Goal: Transaction & Acquisition: Purchase product/service

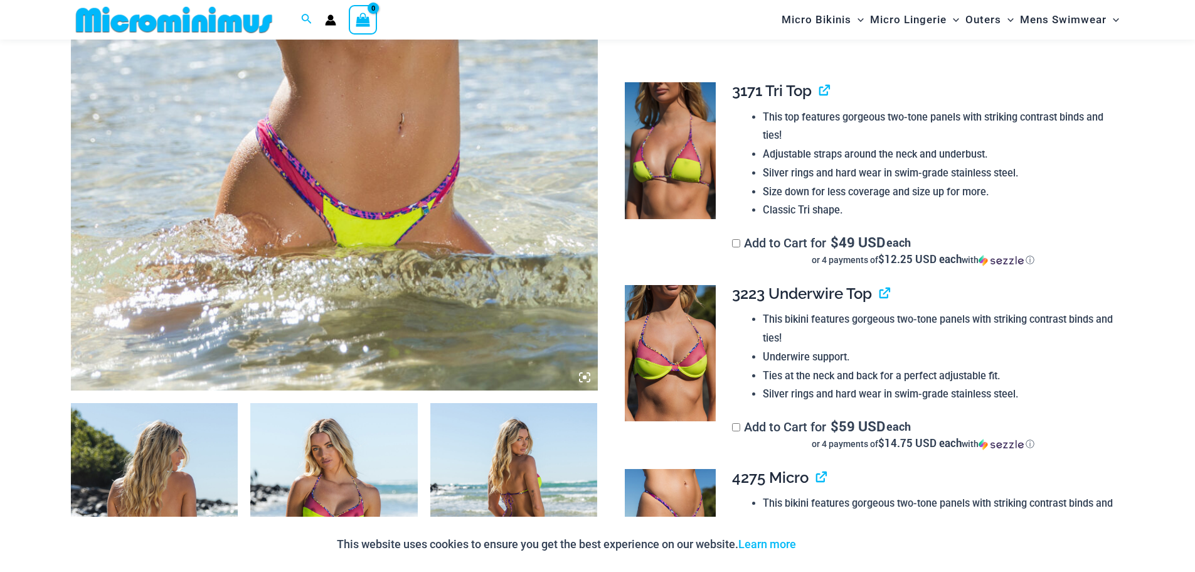
scroll to position [742, 0]
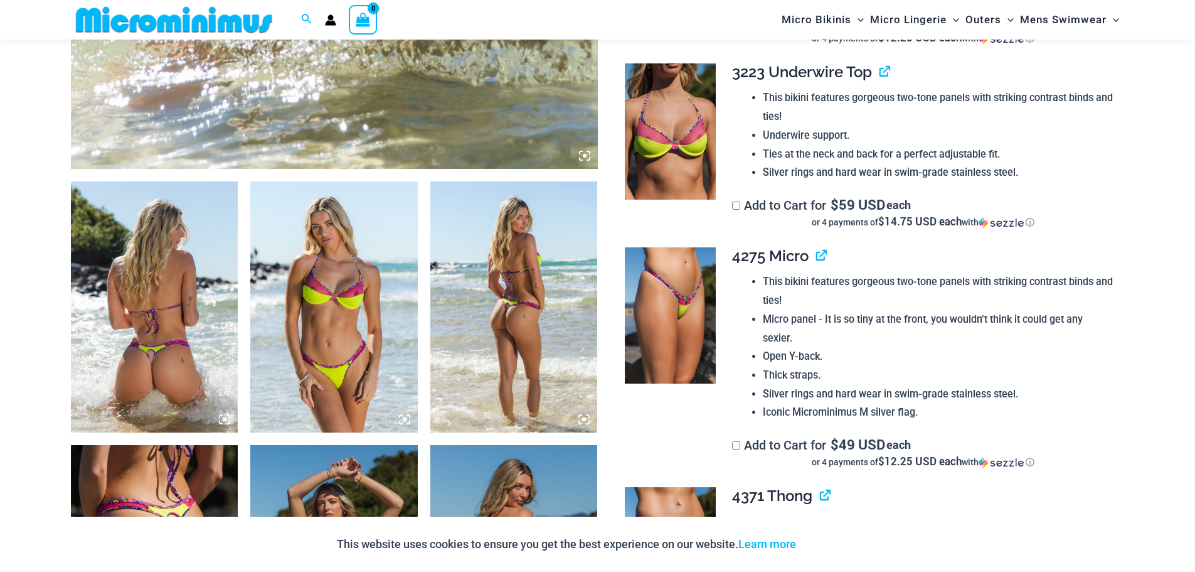
type input "**********"
click at [176, 343] on img at bounding box center [155, 306] width 168 height 251
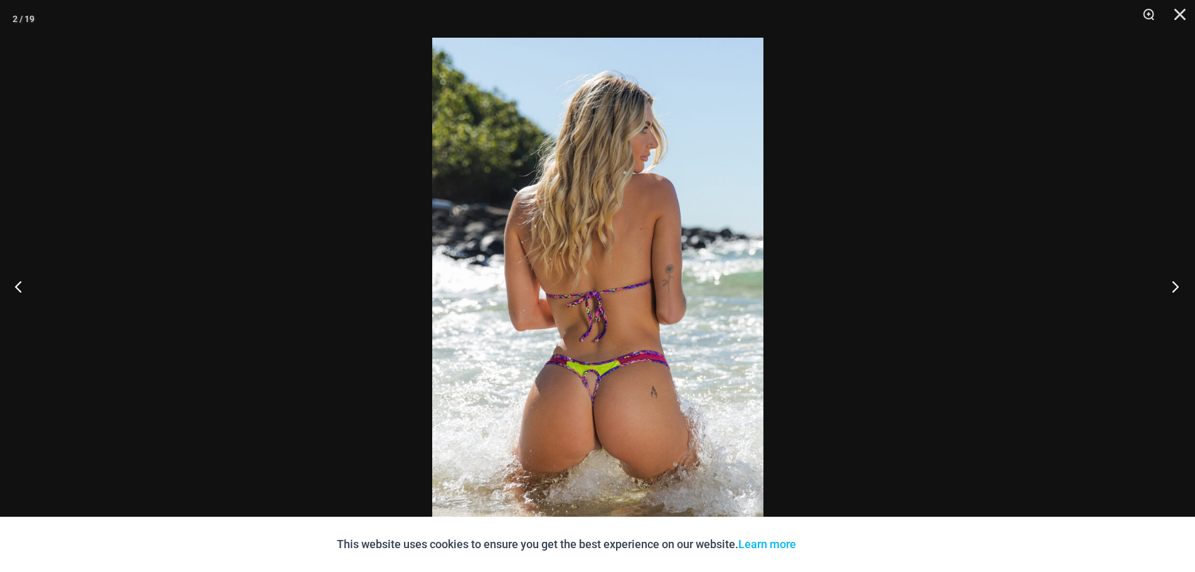
click at [1179, 287] on button "Next" at bounding box center [1171, 286] width 47 height 63
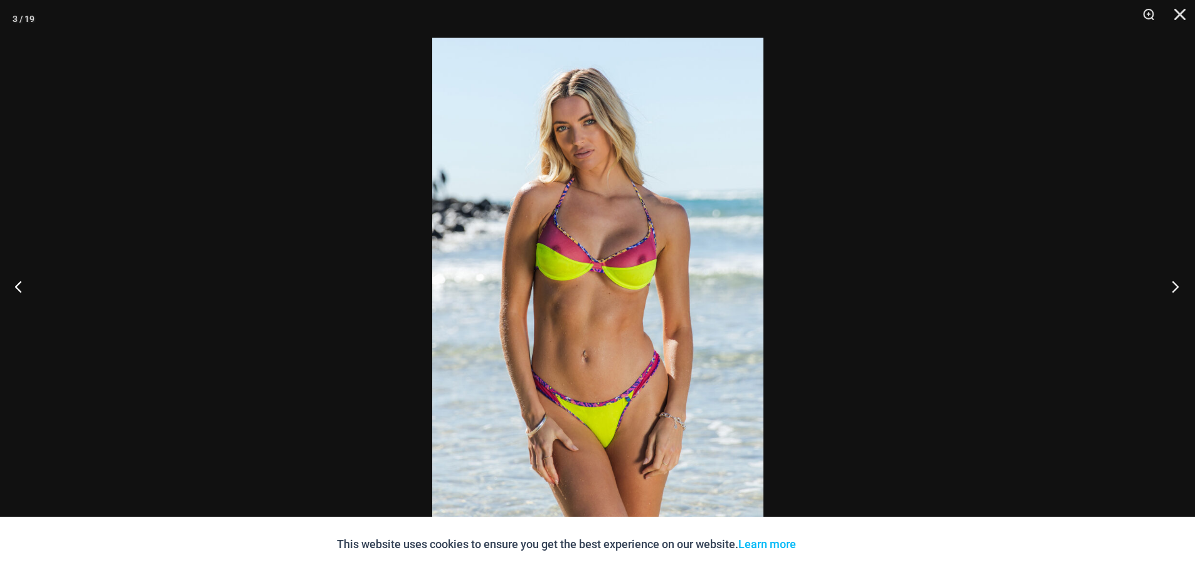
click at [1179, 287] on button "Next" at bounding box center [1171, 286] width 47 height 63
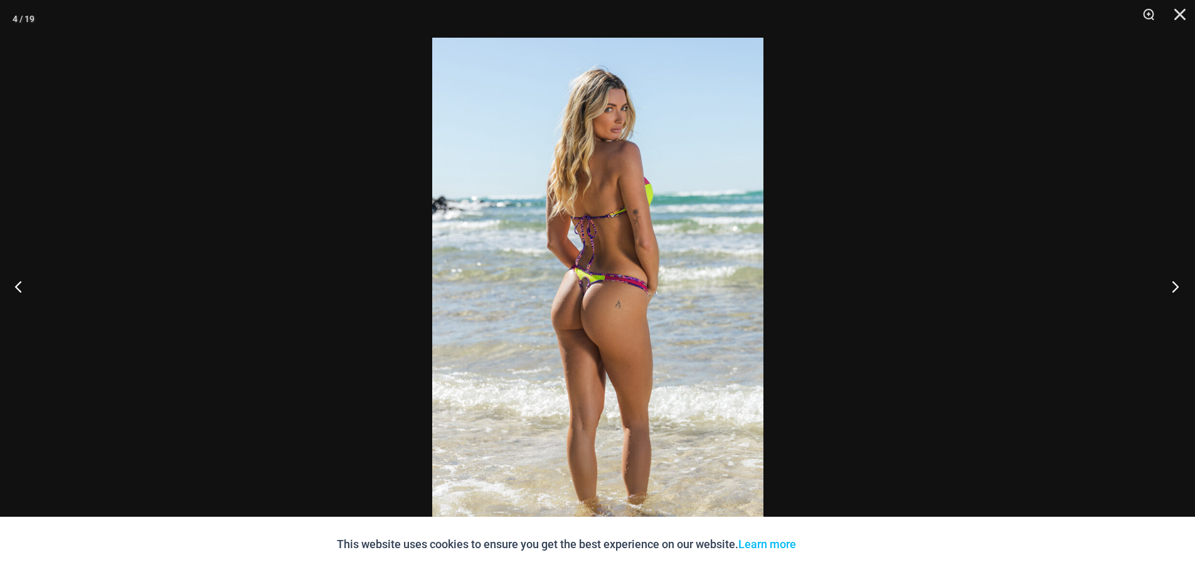
click at [1179, 287] on button "Next" at bounding box center [1171, 286] width 47 height 63
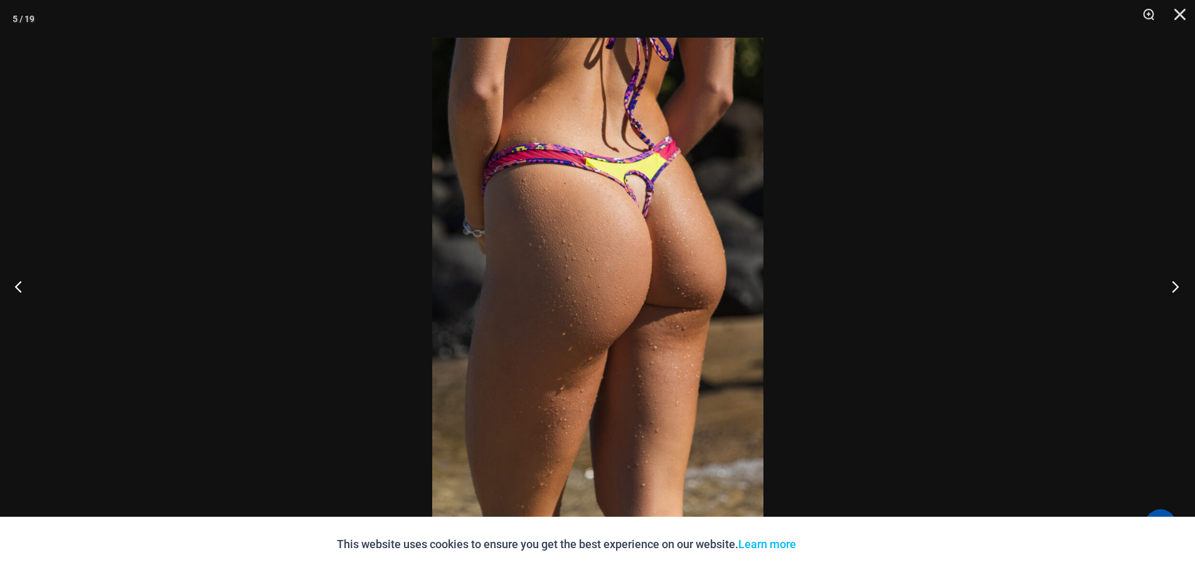
click at [1176, 285] on button "Next" at bounding box center [1171, 286] width 47 height 63
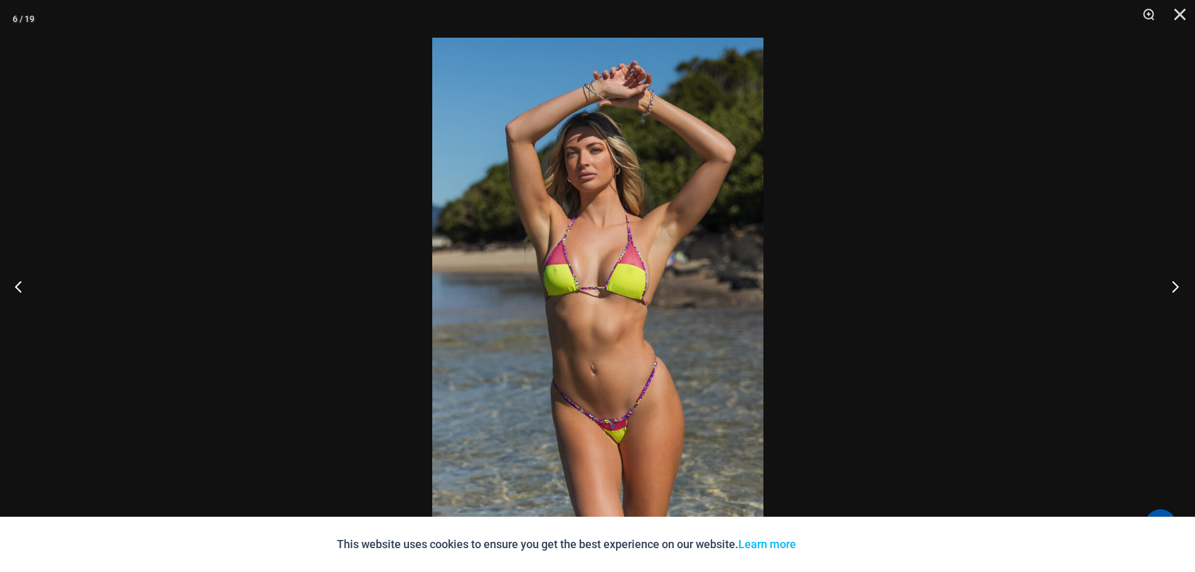
click at [1176, 285] on button "Next" at bounding box center [1171, 286] width 47 height 63
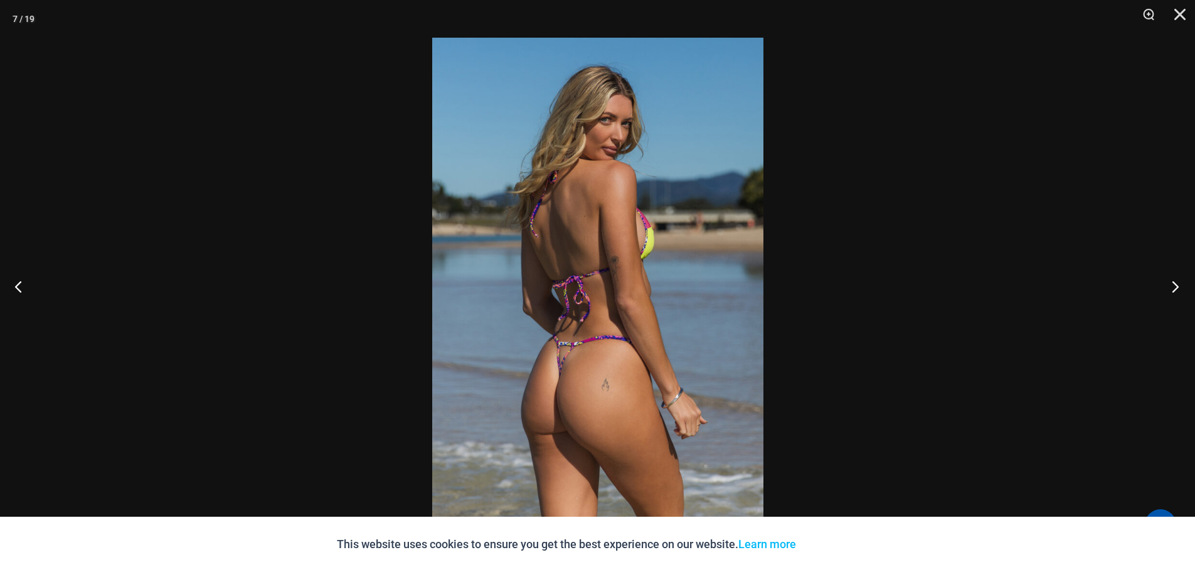
click at [1176, 285] on button "Next" at bounding box center [1171, 286] width 47 height 63
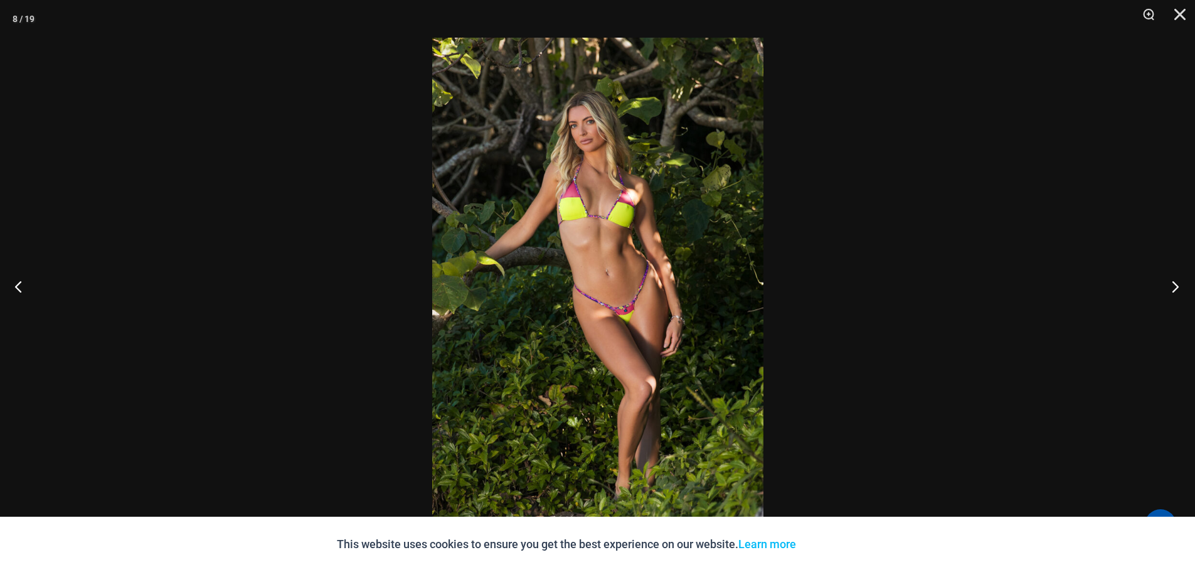
click at [1176, 285] on button "Next" at bounding box center [1171, 286] width 47 height 63
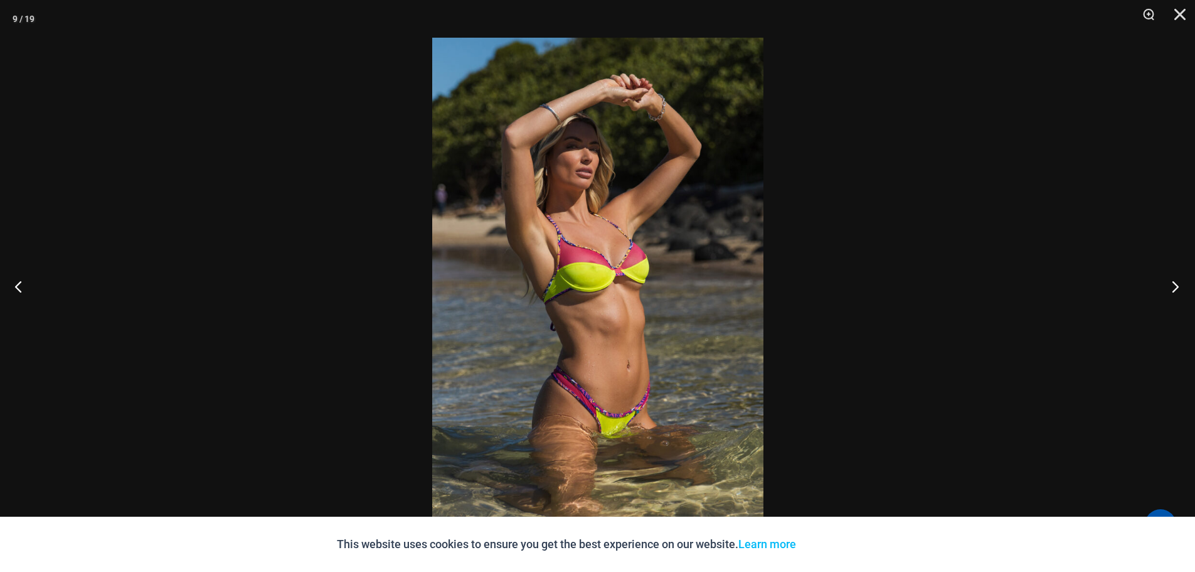
click at [1176, 285] on button "Next" at bounding box center [1171, 286] width 47 height 63
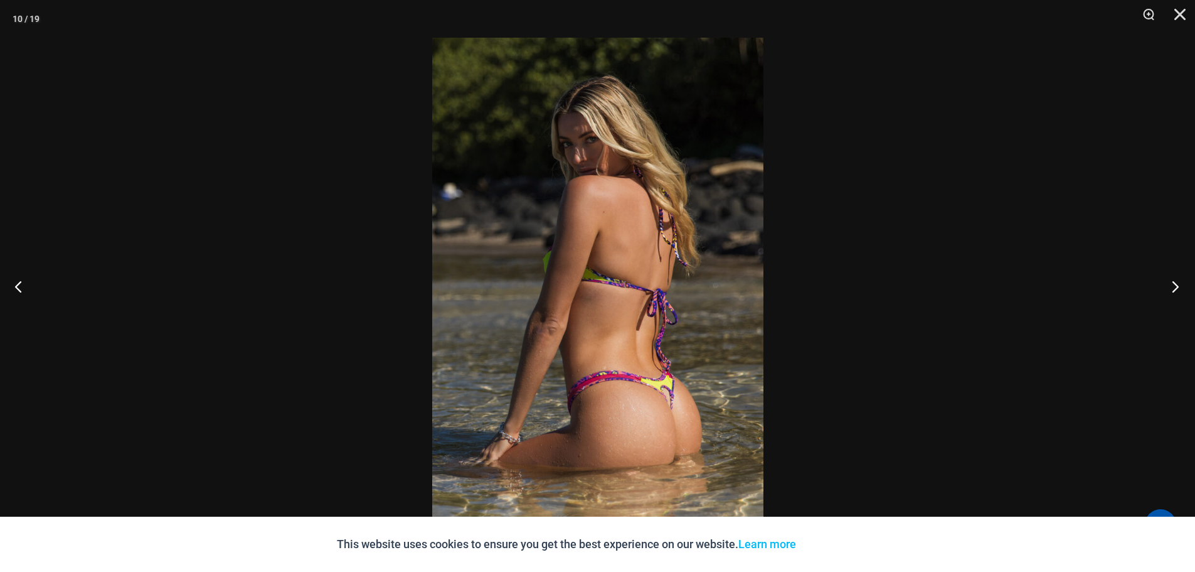
click at [1176, 285] on button "Next" at bounding box center [1171, 286] width 47 height 63
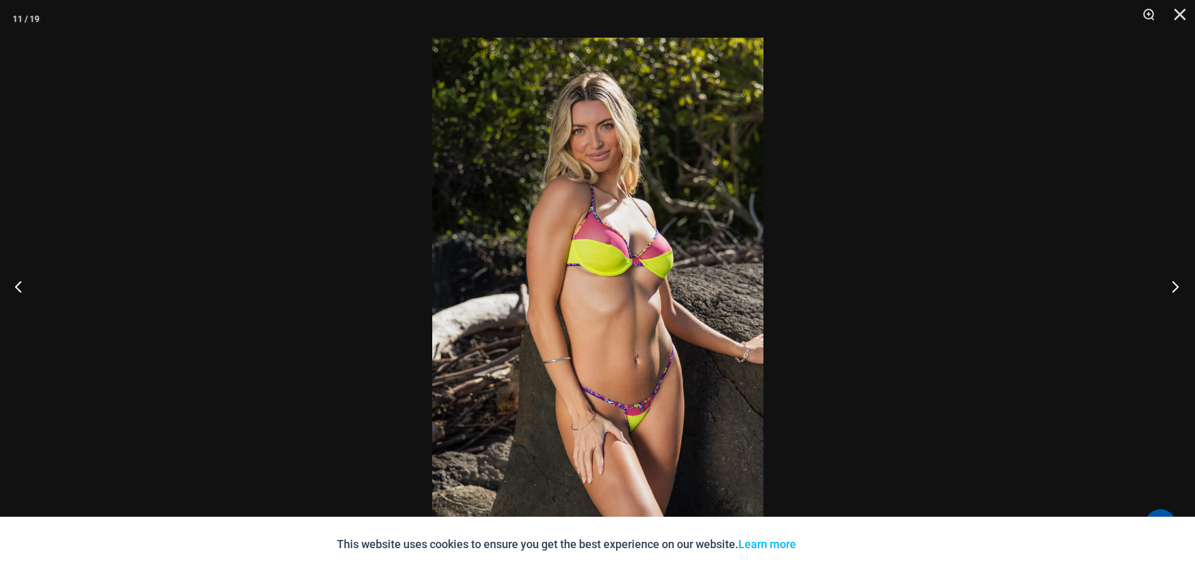
click at [1176, 285] on button "Next" at bounding box center [1171, 286] width 47 height 63
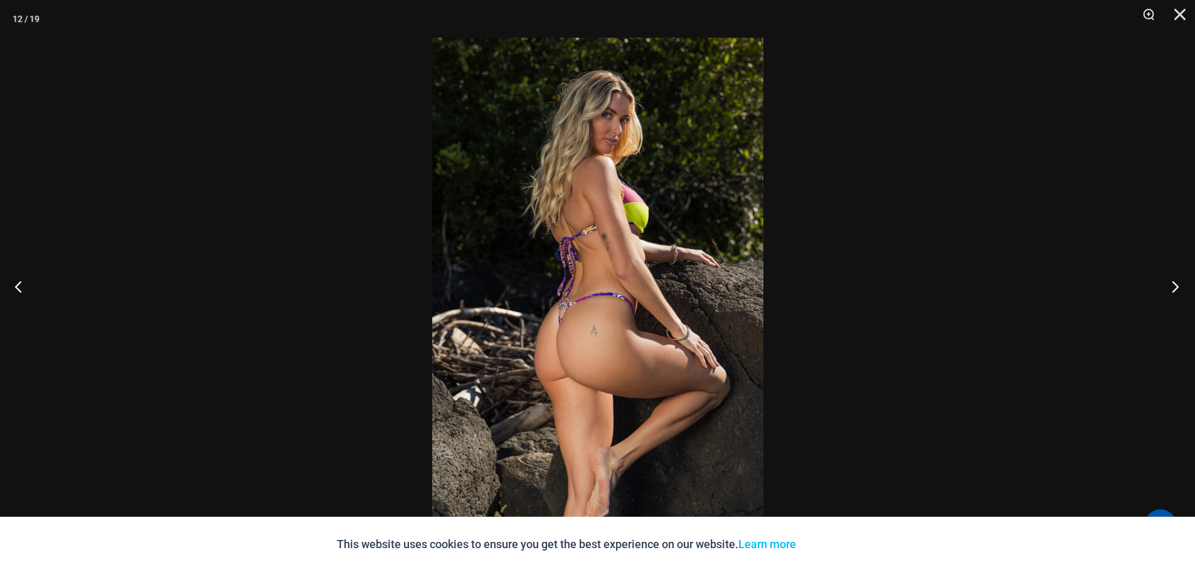
click at [1176, 285] on button "Next" at bounding box center [1171, 286] width 47 height 63
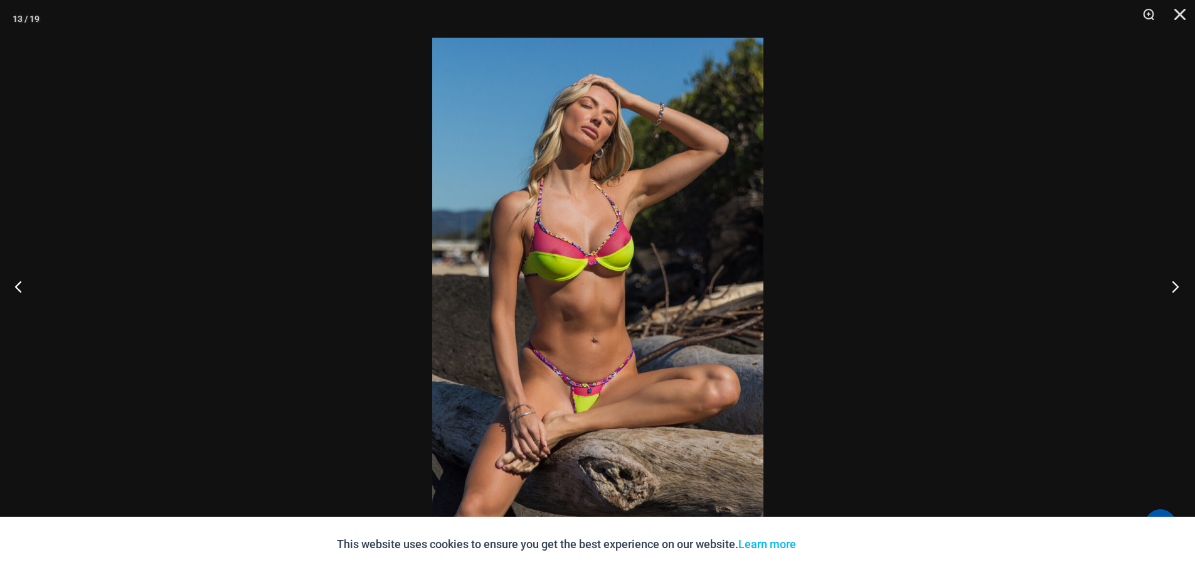
click at [1176, 285] on button "Next" at bounding box center [1171, 286] width 47 height 63
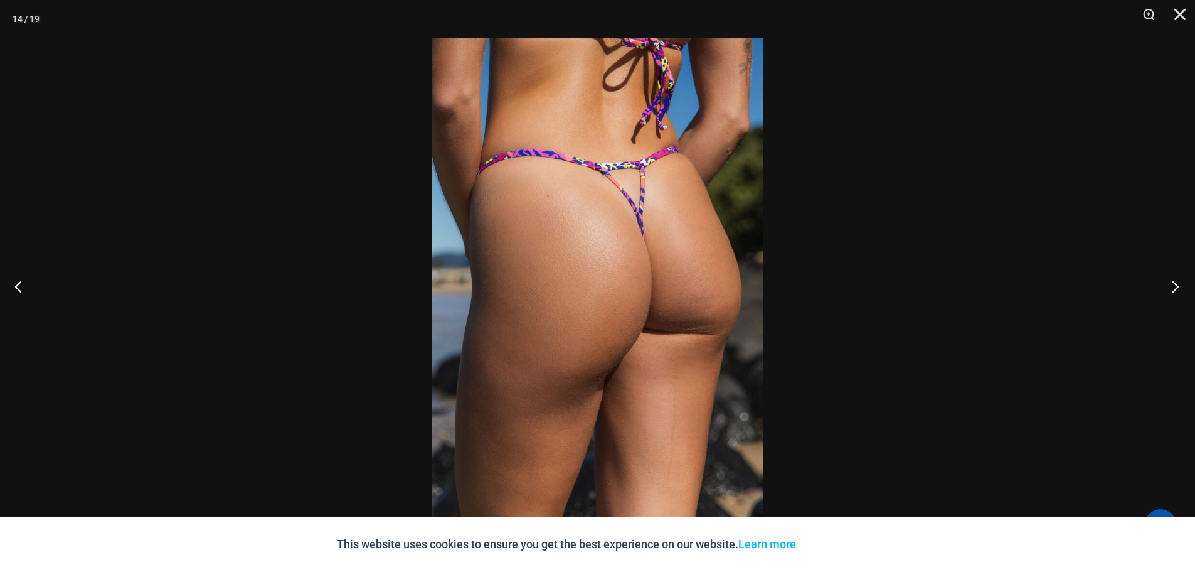
click at [1176, 285] on button "Next" at bounding box center [1171, 286] width 47 height 63
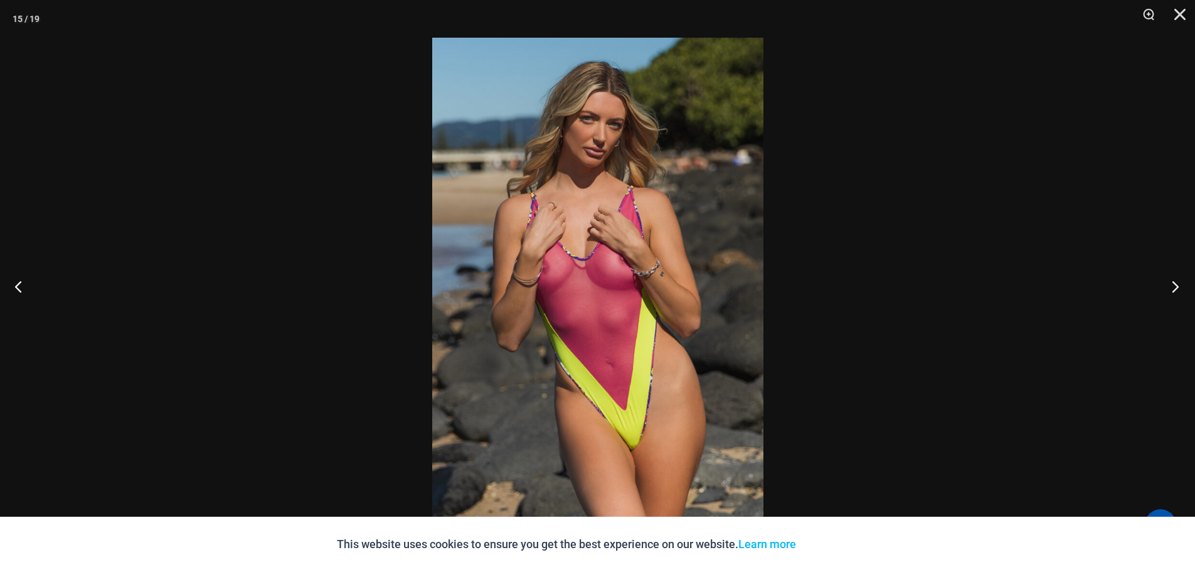
click at [1176, 285] on button "Next" at bounding box center [1171, 286] width 47 height 63
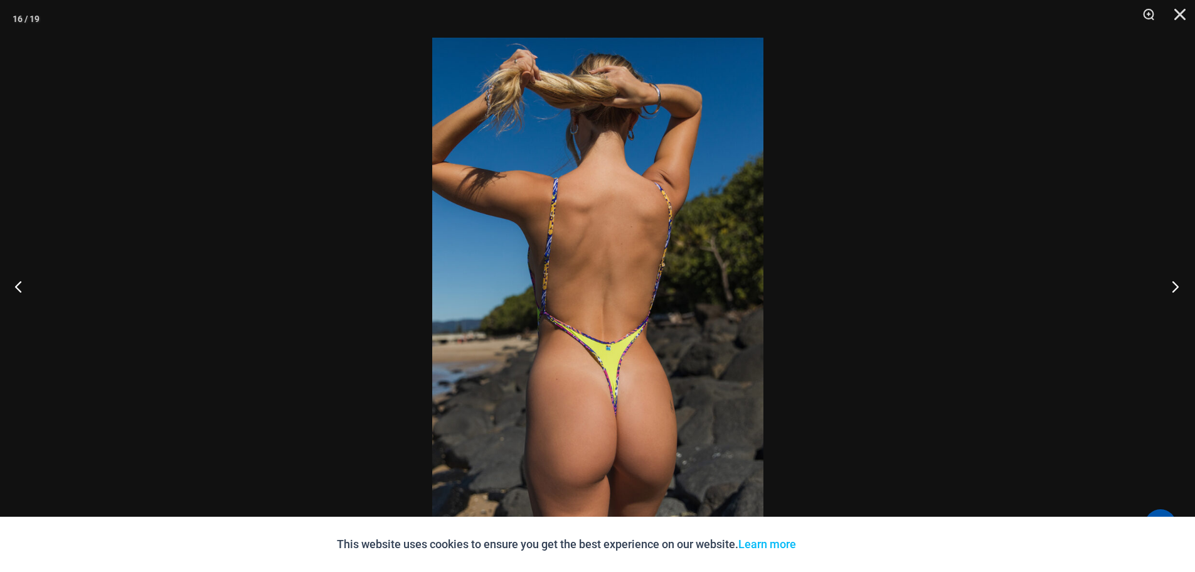
click at [1176, 285] on button "Next" at bounding box center [1171, 286] width 47 height 63
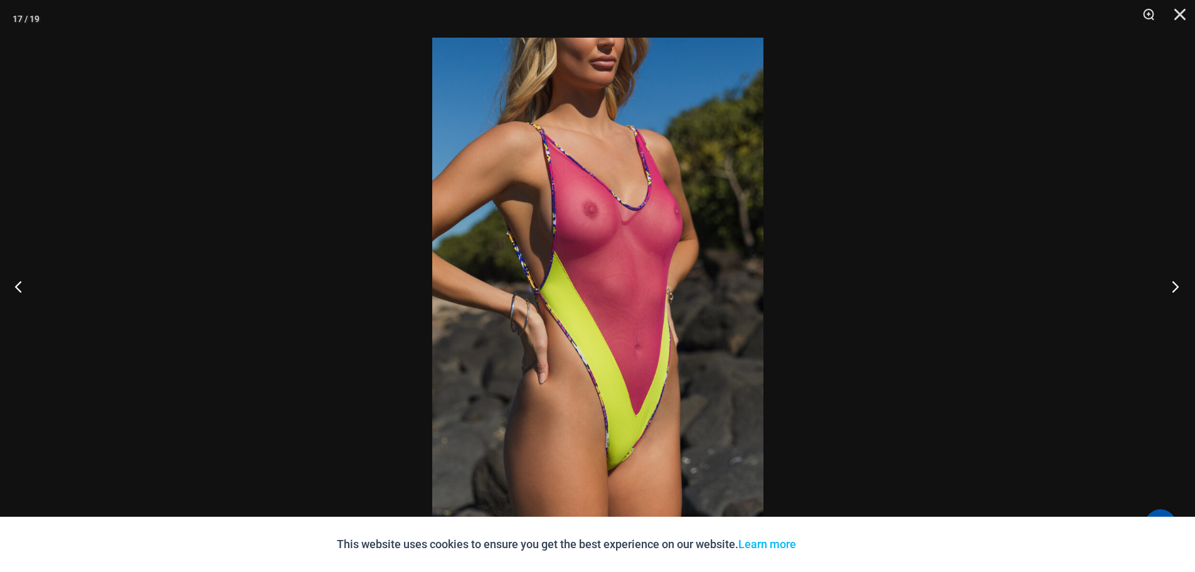
click at [1176, 285] on button "Next" at bounding box center [1171, 286] width 47 height 63
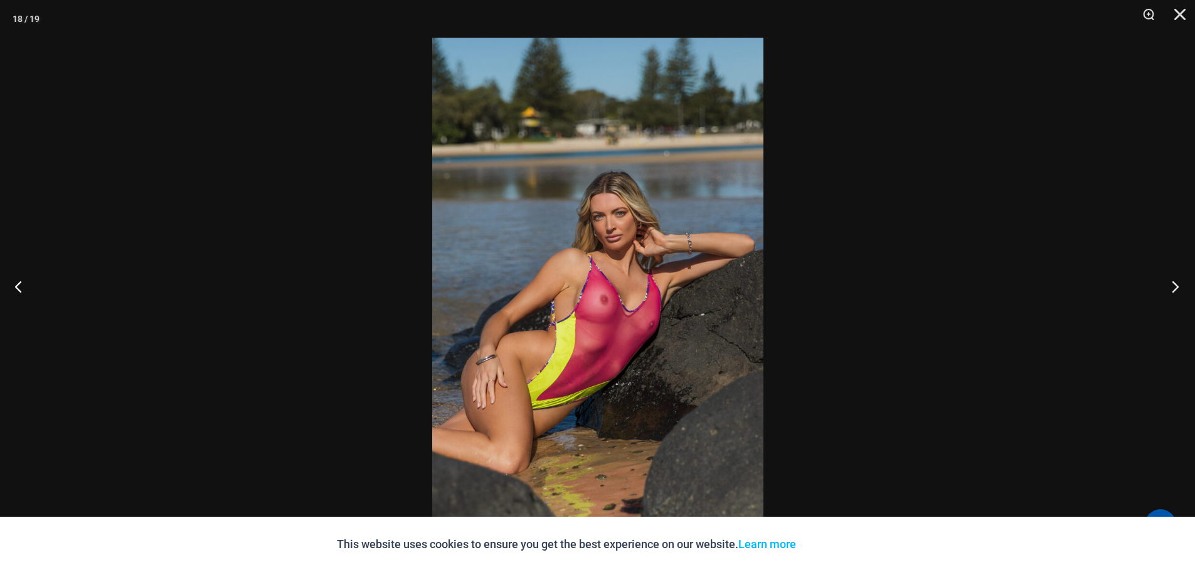
click at [1176, 285] on button "Next" at bounding box center [1171, 286] width 47 height 63
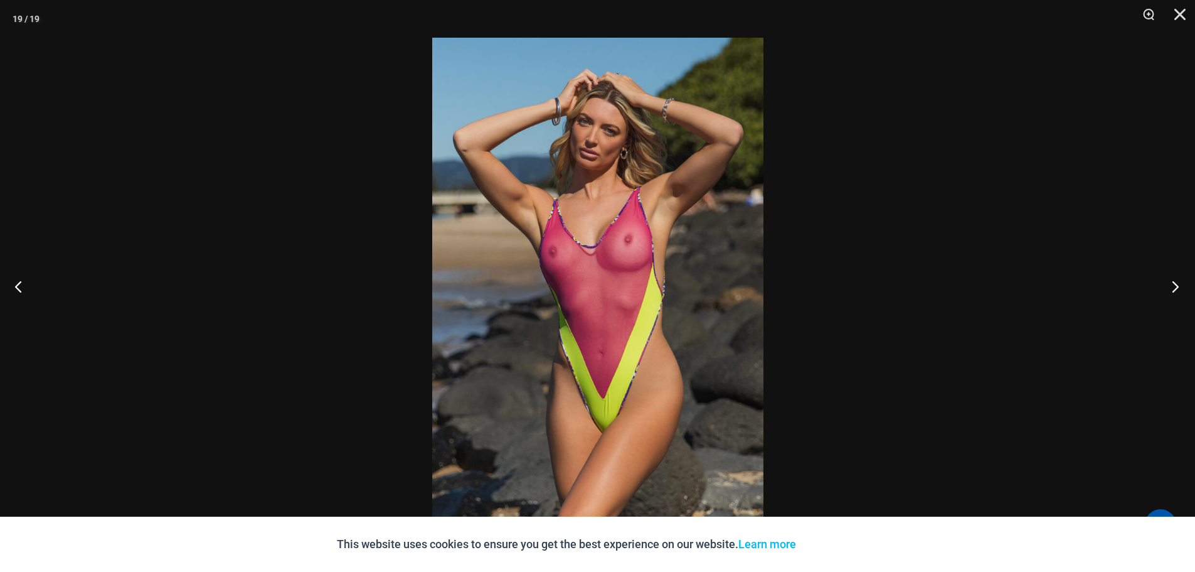
click at [1176, 285] on button "Next" at bounding box center [1171, 286] width 47 height 63
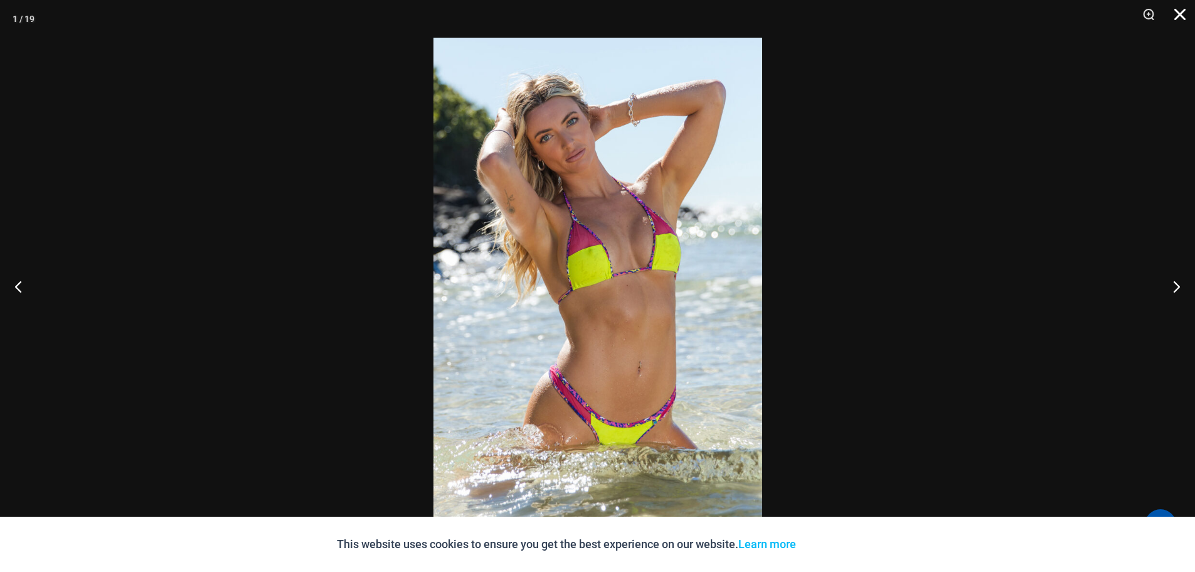
click at [1178, 18] on button "Close" at bounding box center [1175, 19] width 31 height 38
